Goal: Communication & Community: Participate in discussion

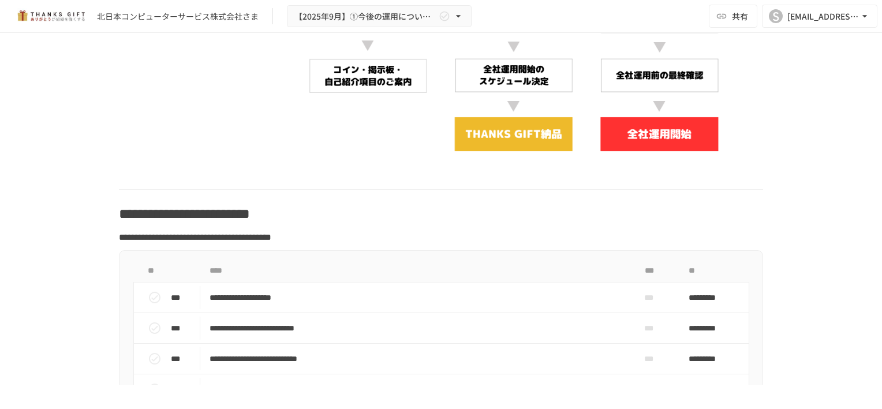
scroll to position [3925, 0]
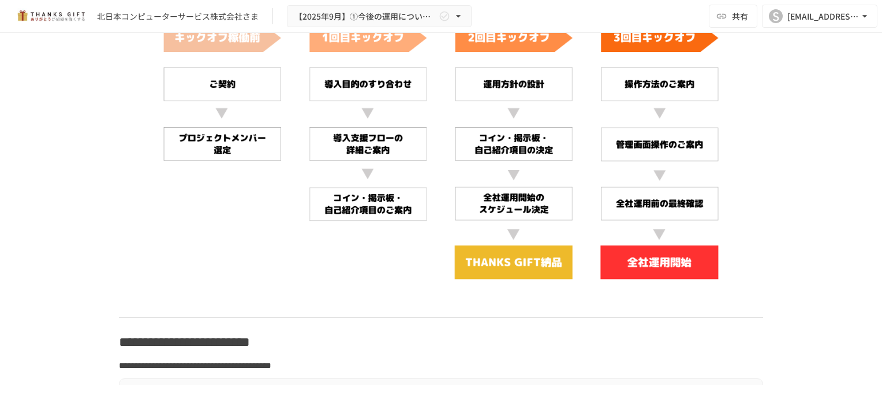
click at [375, 202] on img at bounding box center [441, 130] width 644 height 363
click at [358, 256] on img at bounding box center [441, 130] width 644 height 363
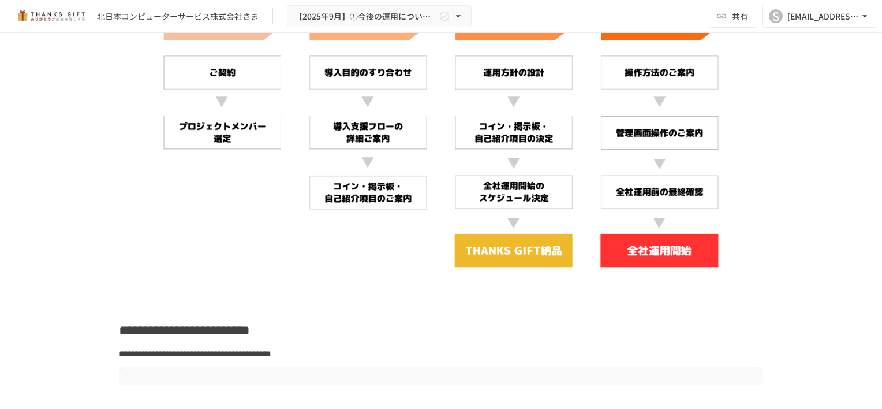
scroll to position [3868, 0]
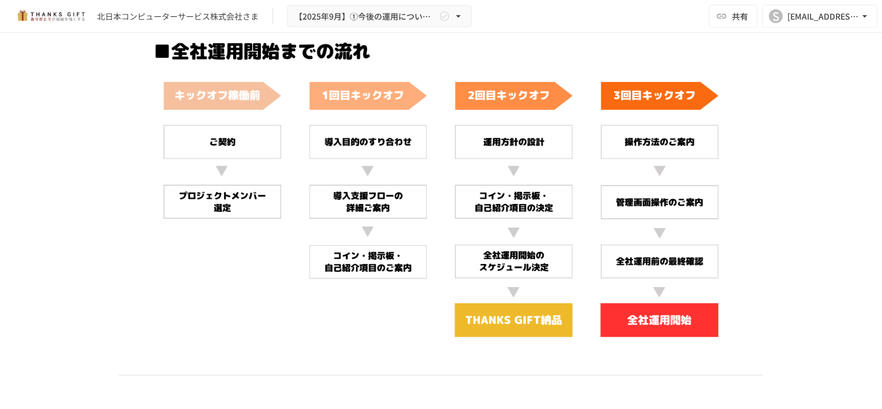
click at [342, 189] on img at bounding box center [441, 188] width 644 height 363
drag, startPoint x: 321, startPoint y: 196, endPoint x: 410, endPoint y: 199, distance: 88.9
click at [410, 199] on img at bounding box center [441, 188] width 644 height 363
drag, startPoint x: 474, startPoint y: 192, endPoint x: 610, endPoint y: 212, distance: 137.7
click at [610, 212] on img at bounding box center [441, 188] width 644 height 363
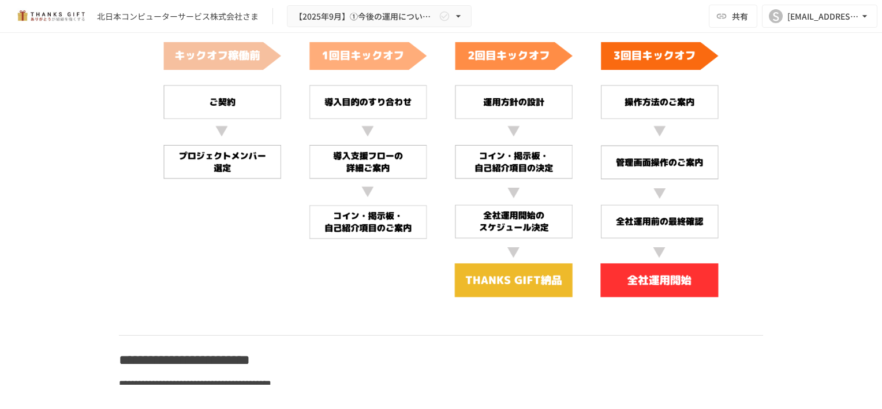
scroll to position [3925, 0]
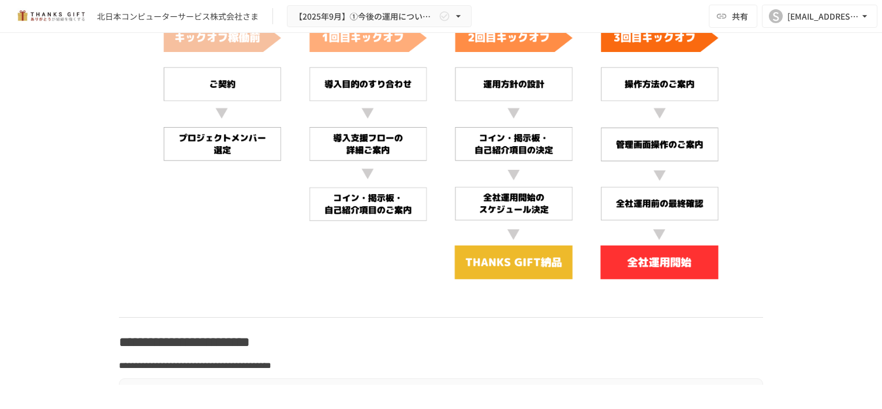
drag, startPoint x: 478, startPoint y: 201, endPoint x: 533, endPoint y: 206, distance: 55.6
click at [533, 206] on img at bounding box center [441, 130] width 644 height 363
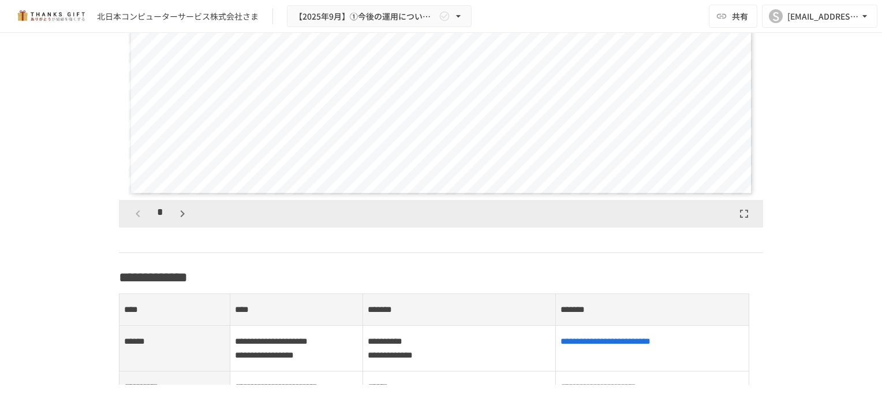
scroll to position [1385, 0]
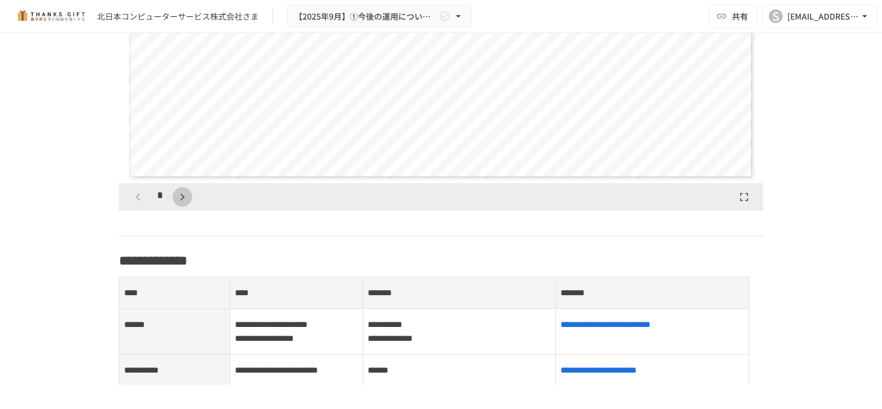
click at [178, 204] on icon "button" at bounding box center [182, 197] width 14 height 14
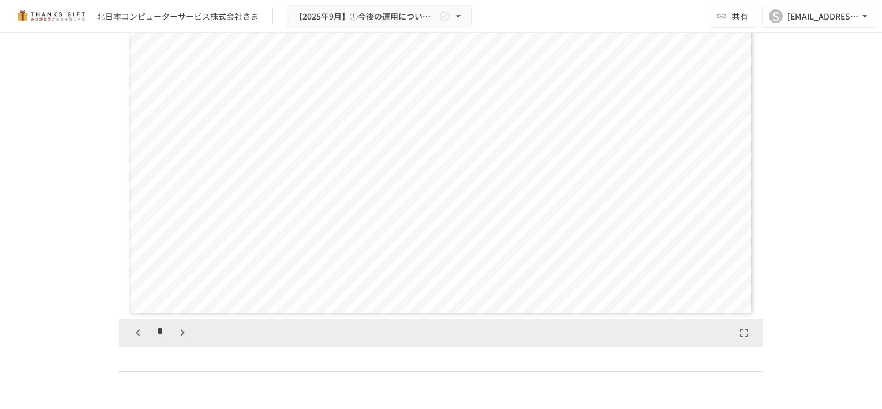
scroll to position [1270, 0]
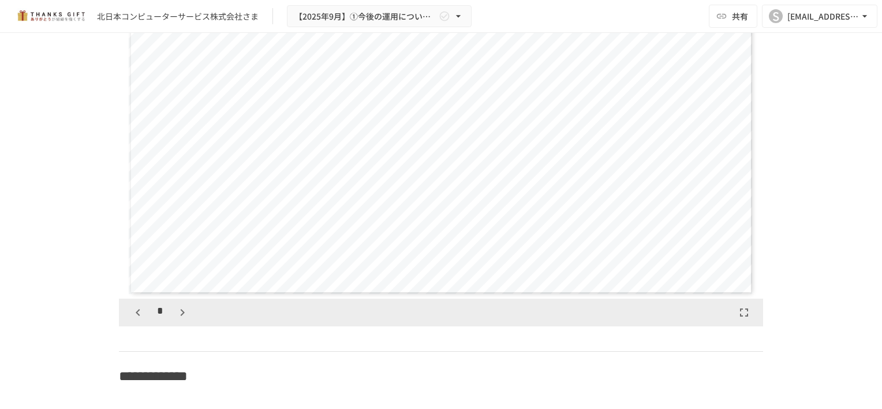
click at [182, 319] on icon "button" at bounding box center [182, 312] width 14 height 14
click at [135, 319] on icon "button" at bounding box center [138, 312] width 14 height 14
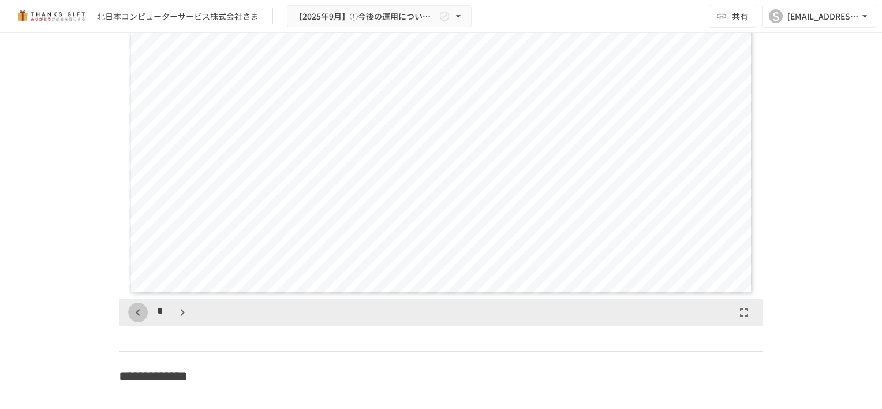
scroll to position [360, 0]
click at [135, 319] on icon "button" at bounding box center [138, 312] width 14 height 14
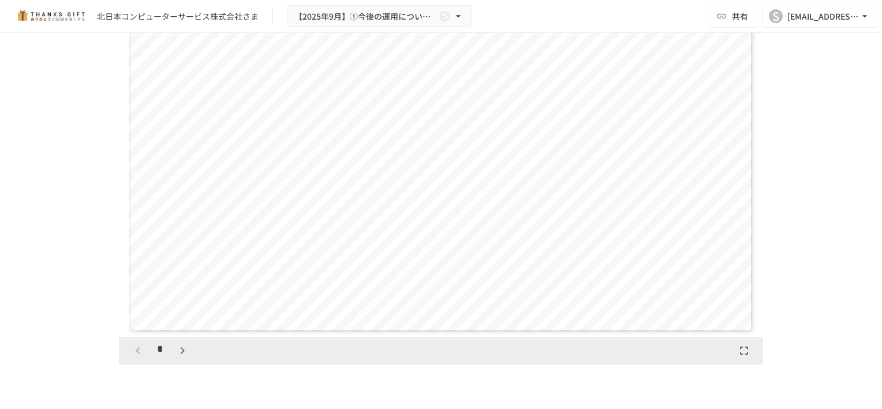
scroll to position [1212, 0]
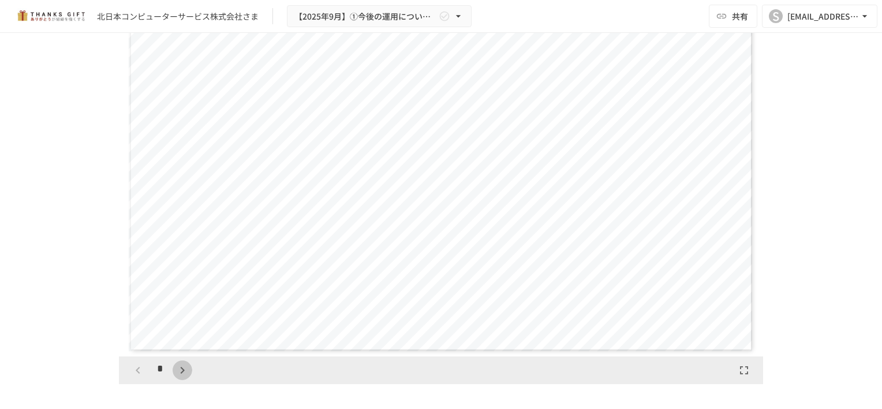
click at [179, 377] on icon "button" at bounding box center [182, 370] width 14 height 14
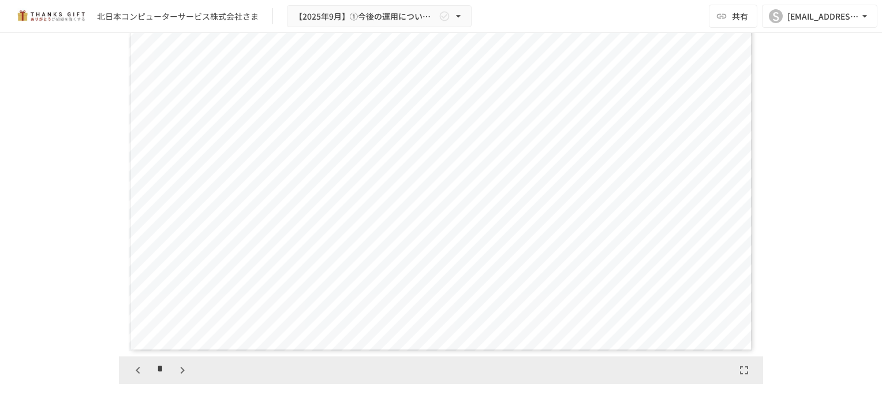
click at [179, 377] on icon "button" at bounding box center [182, 370] width 14 height 14
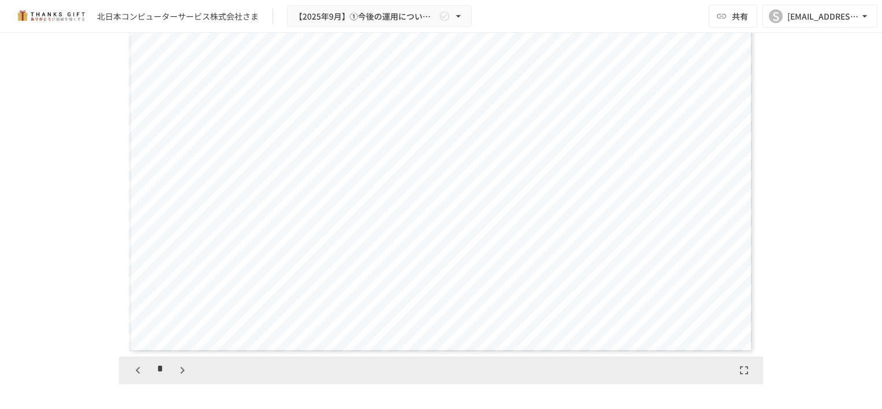
click at [179, 377] on icon "button" at bounding box center [182, 370] width 14 height 14
click at [180, 377] on icon "button" at bounding box center [182, 370] width 14 height 14
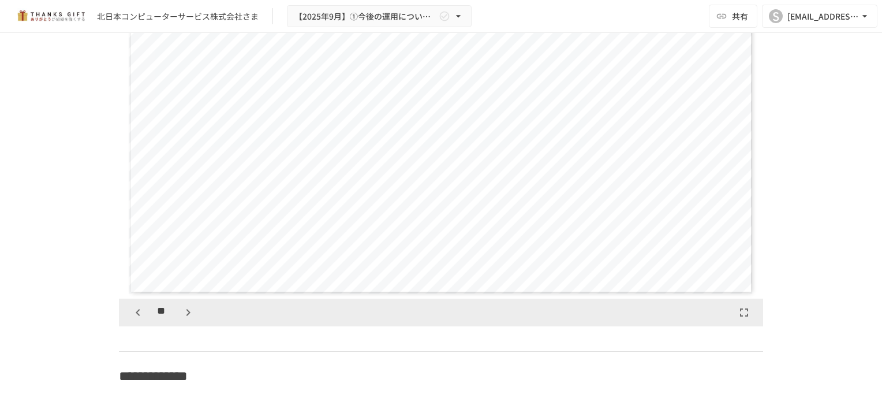
scroll to position [1212, 0]
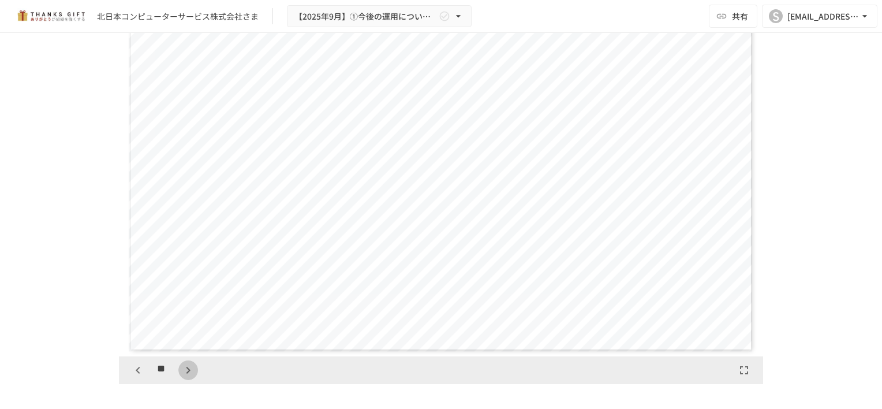
click at [181, 377] on icon "button" at bounding box center [188, 370] width 14 height 14
click at [186, 377] on icon "button" at bounding box center [188, 370] width 14 height 14
click at [187, 377] on icon "button" at bounding box center [188, 370] width 14 height 14
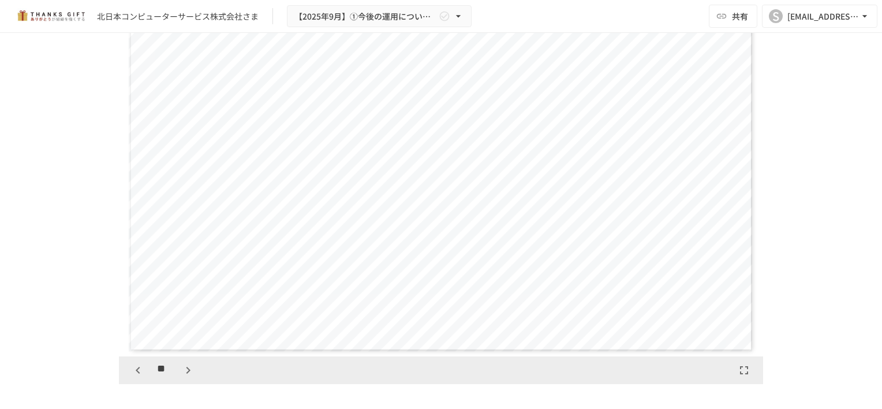
scroll to position [4329, 0]
click at [187, 377] on icon "button" at bounding box center [188, 370] width 14 height 14
click at [191, 380] on button "button" at bounding box center [188, 370] width 20 height 20
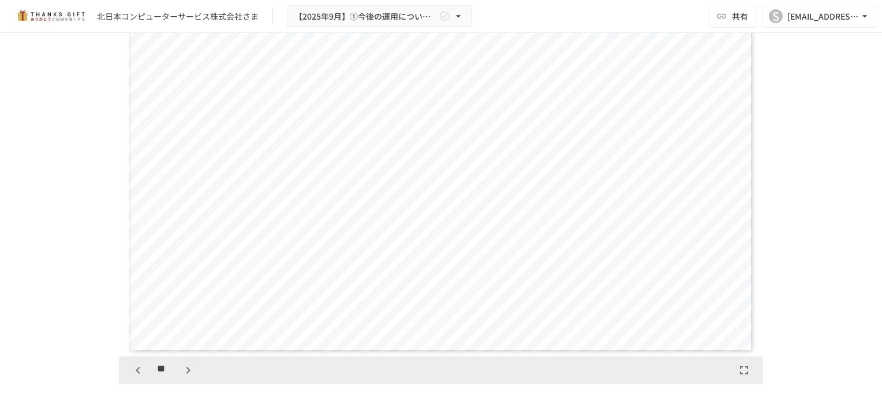
click at [191, 380] on button "button" at bounding box center [188, 370] width 20 height 20
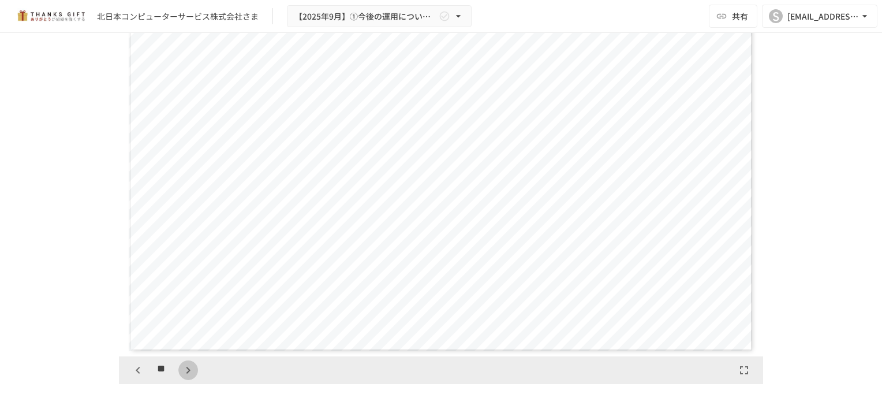
scroll to position [6133, 0]
click at [192, 380] on button "button" at bounding box center [188, 370] width 20 height 20
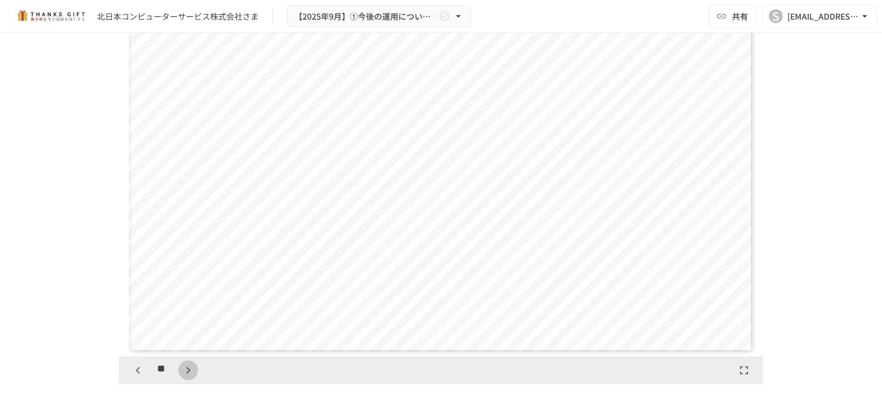
click at [192, 380] on button "button" at bounding box center [188, 370] width 20 height 20
click at [192, 380] on div "**" at bounding box center [163, 370] width 70 height 20
click at [137, 377] on icon "button" at bounding box center [138, 370] width 14 height 14
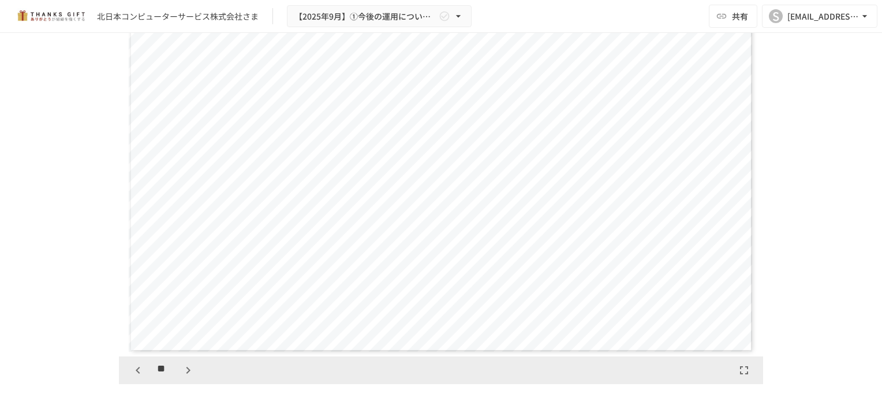
click at [137, 377] on icon "button" at bounding box center [138, 370] width 14 height 14
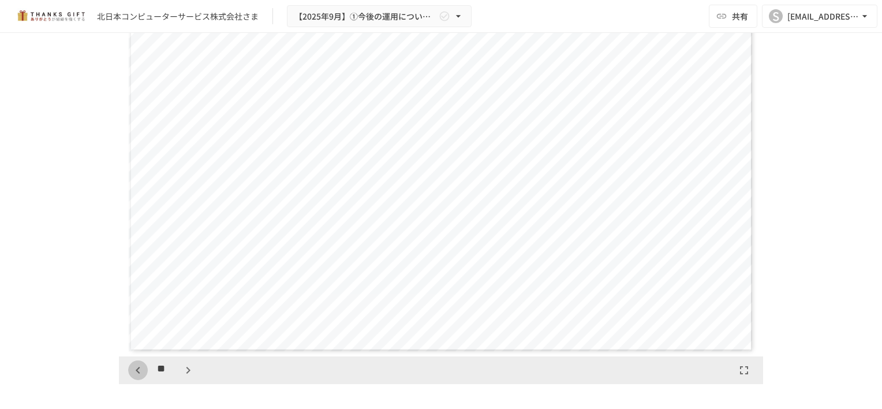
click at [137, 377] on icon "button" at bounding box center [138, 370] width 14 height 14
